Goal: Transaction & Acquisition: Purchase product/service

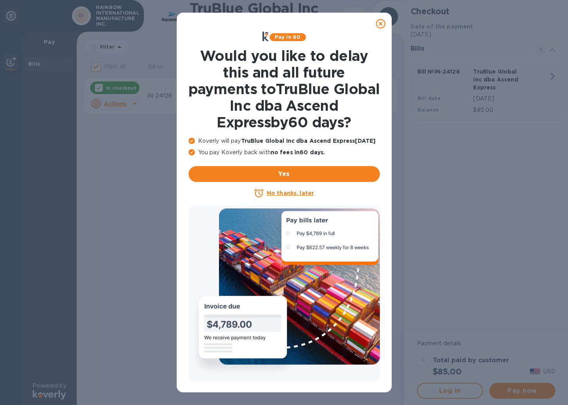
click at [382, 22] on icon at bounding box center [380, 23] width 9 height 9
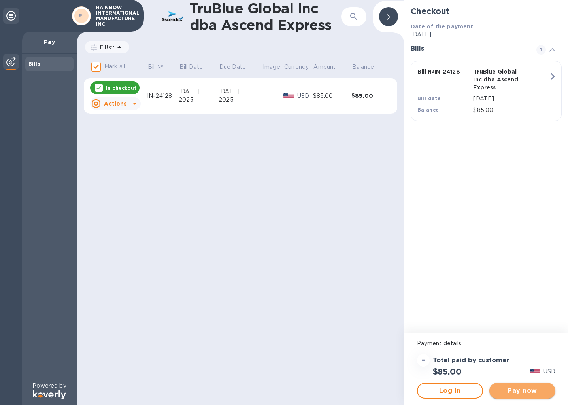
click at [509, 385] on button "Pay now" at bounding box center [522, 391] width 66 height 16
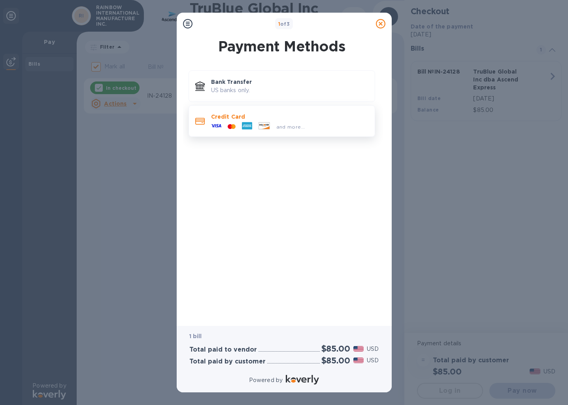
click at [324, 121] on div "and more..." at bounding box center [289, 125] width 157 height 9
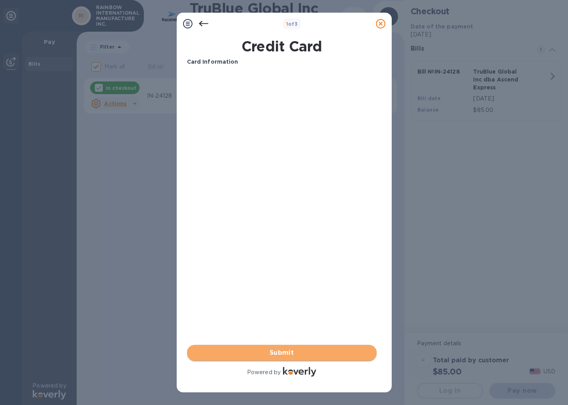
click at [282, 345] on button "Submit" at bounding box center [282, 353] width 190 height 16
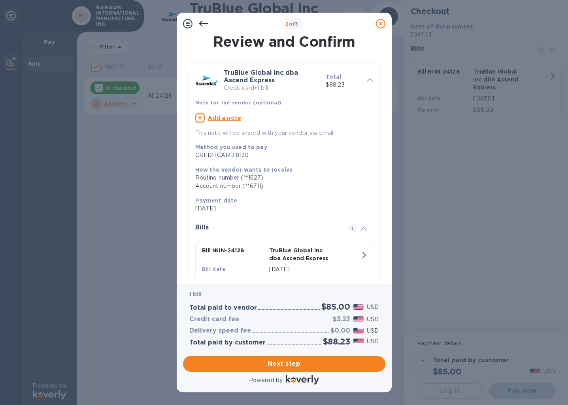
scroll to position [34, 0]
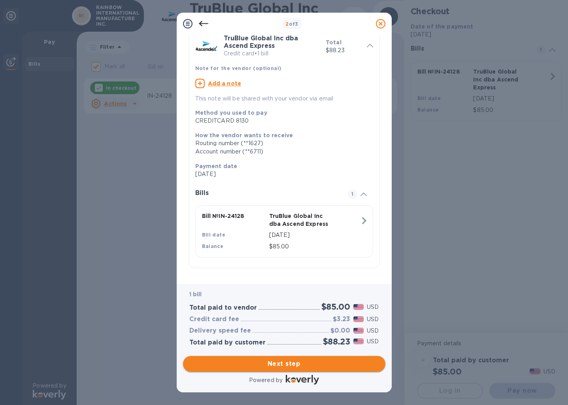
click at [316, 359] on span "Next step" at bounding box center [284, 363] width 190 height 9
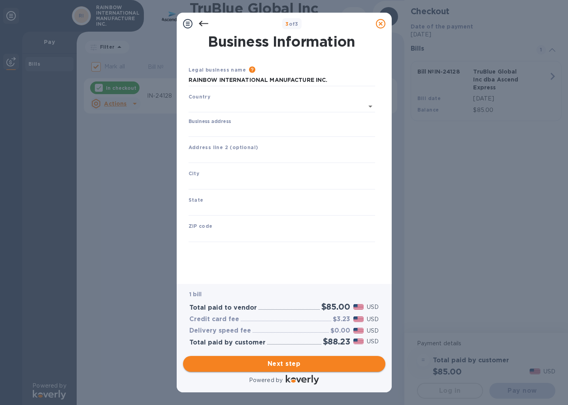
type input "[GEOGRAPHIC_DATA]"
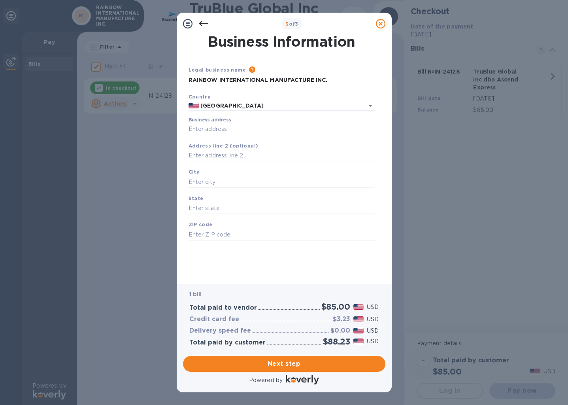
click at [298, 130] on input "Business address" at bounding box center [281, 129] width 187 height 12
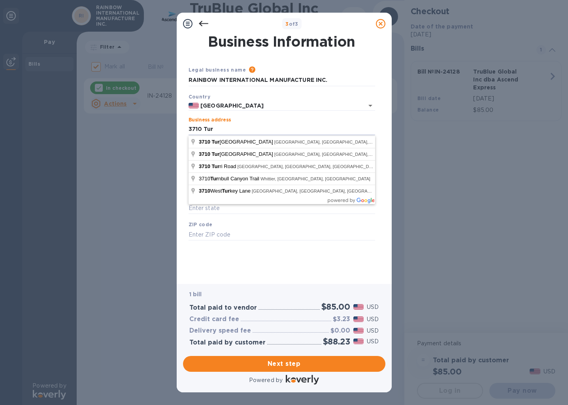
type input "[STREET_ADDRESS][PERSON_NAME]"
type input "[GEOGRAPHIC_DATA]"
type input "CA"
type input "91745"
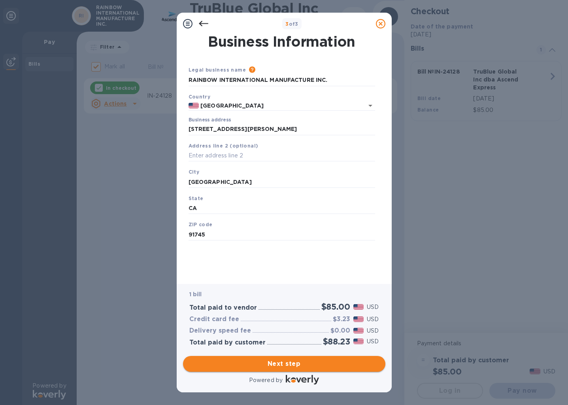
click at [333, 360] on span "Next step" at bounding box center [284, 363] width 190 height 9
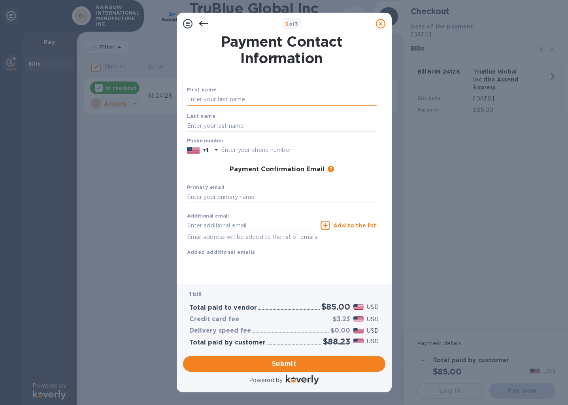
click at [266, 103] on input "text" at bounding box center [282, 100] width 190 height 12
type input "[PERSON_NAME]"
click at [271, 146] on input "text" at bounding box center [299, 150] width 156 height 12
type input "9099922023"
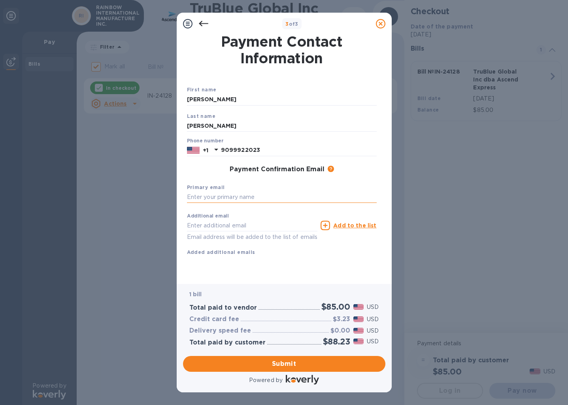
click at [244, 195] on input "text" at bounding box center [282, 197] width 190 height 12
type input "[EMAIL_ADDRESS][DOMAIN_NAME]"
click at [299, 365] on span "Submit" at bounding box center [284, 363] width 190 height 9
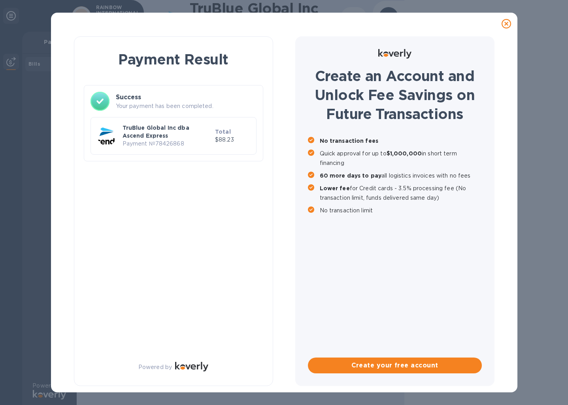
click at [173, 141] on p "Payment № 78426868" at bounding box center [167, 143] width 89 height 8
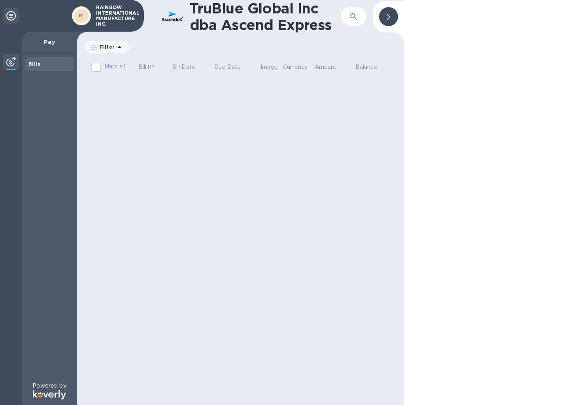
click at [55, 68] on div "Bills" at bounding box center [49, 64] width 42 height 8
click at [129, 67] on th "Mark all" at bounding box center [111, 68] width 54 height 21
click at [46, 49] on div "Pay" at bounding box center [49, 43] width 55 height 22
click at [49, 41] on p "Pay" at bounding box center [49, 42] width 42 height 8
click at [8, 64] on img at bounding box center [10, 61] width 9 height 9
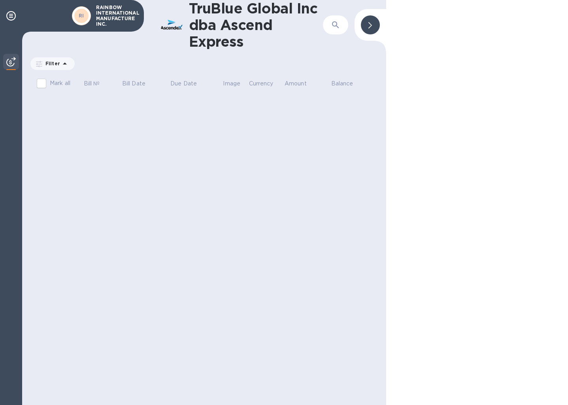
click at [54, 77] on label "Mark all" at bounding box center [51, 83] width 37 height 17
click at [50, 77] on input "Mark all" at bounding box center [41, 83] width 17 height 17
checkbox input "false"
